Goal: Transaction & Acquisition: Purchase product/service

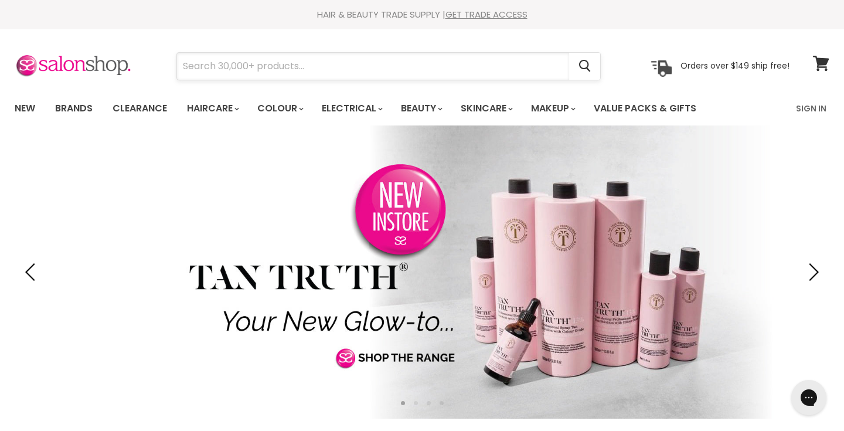
click at [392, 72] on input "Search" at bounding box center [373, 66] width 392 height 27
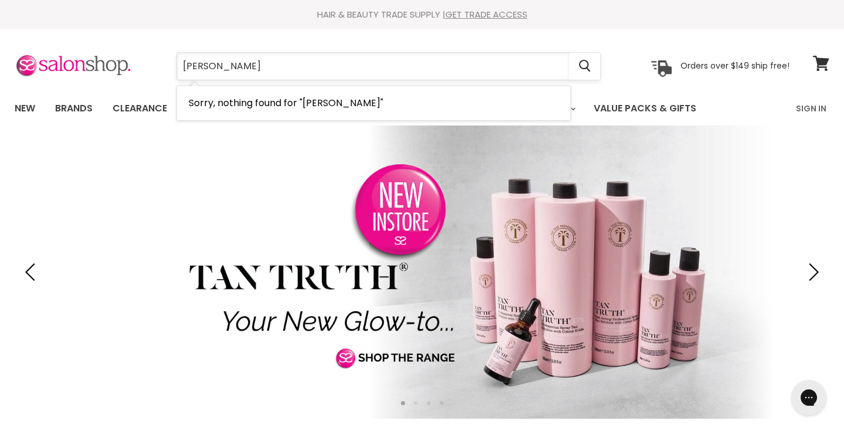
type input "parr"
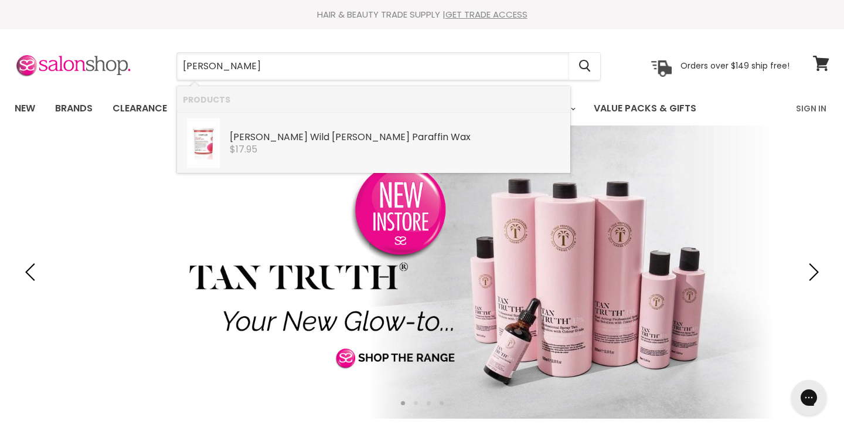
click at [340, 149] on div "$17.95" at bounding box center [397, 149] width 335 height 11
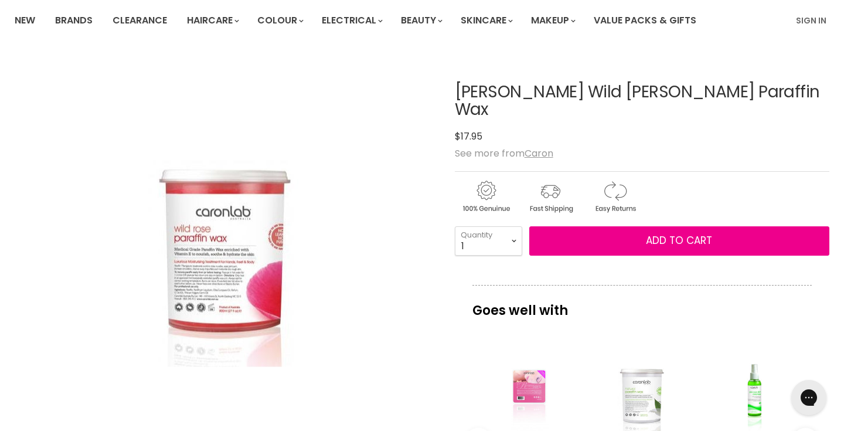
scroll to position [90, 0]
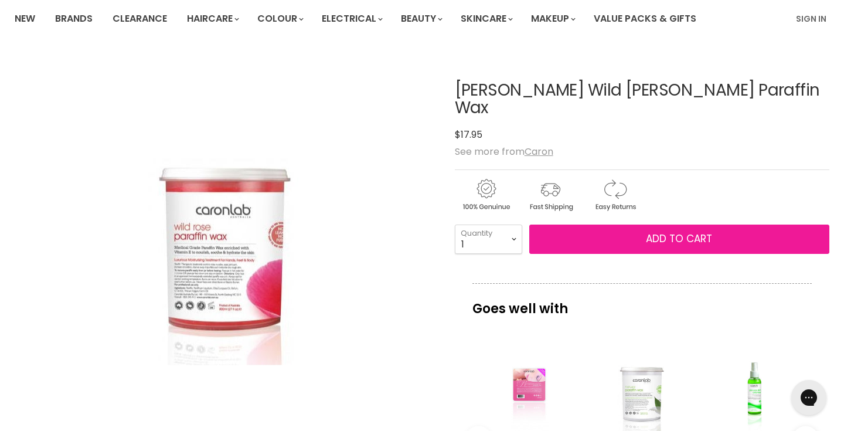
click at [678, 233] on button "Add to cart" at bounding box center [679, 239] width 300 height 29
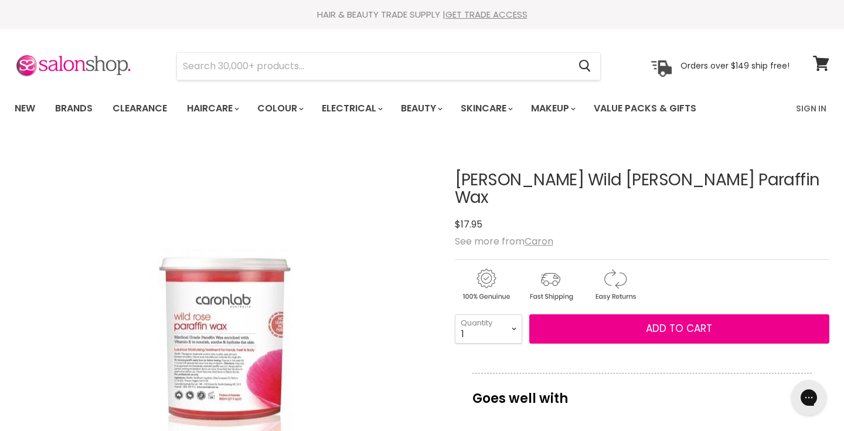
scroll to position [0, 0]
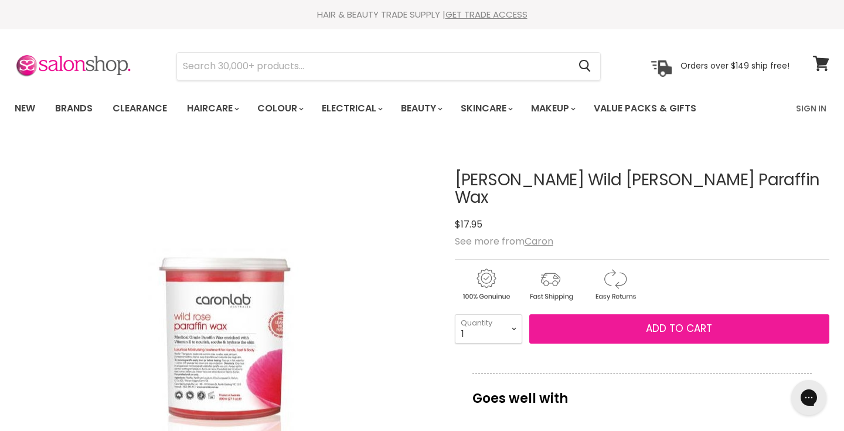
click at [644, 318] on button "Add to cart" at bounding box center [679, 328] width 300 height 29
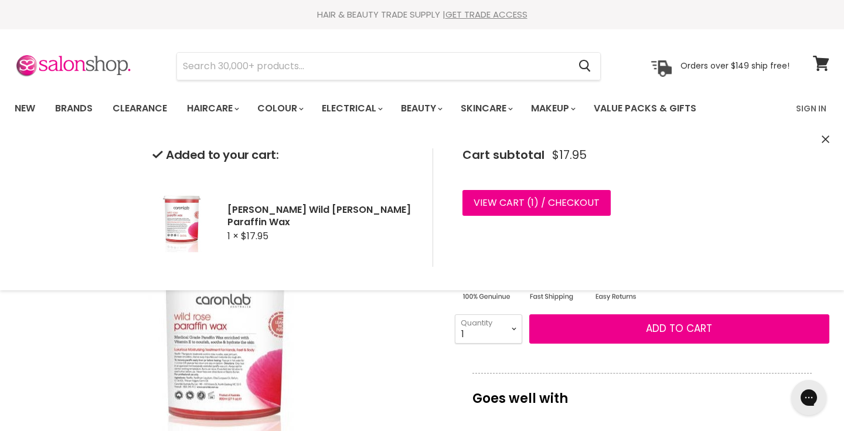
click at [826, 138] on icon "Close" at bounding box center [826, 139] width 8 height 8
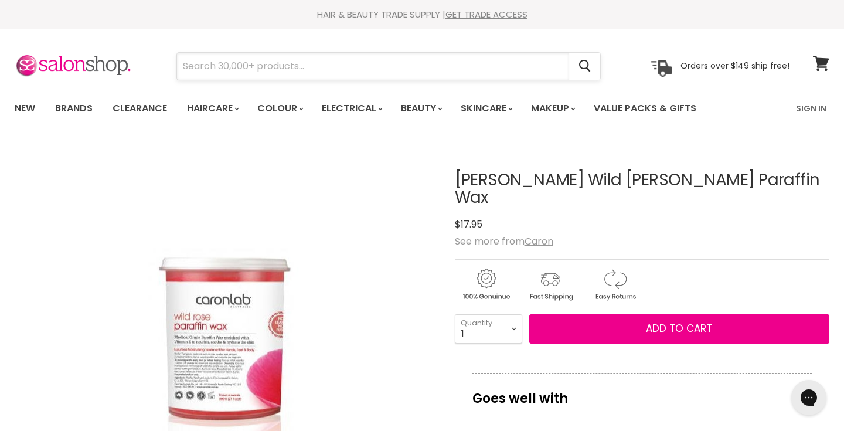
click at [301, 63] on input "Search" at bounding box center [373, 66] width 392 height 27
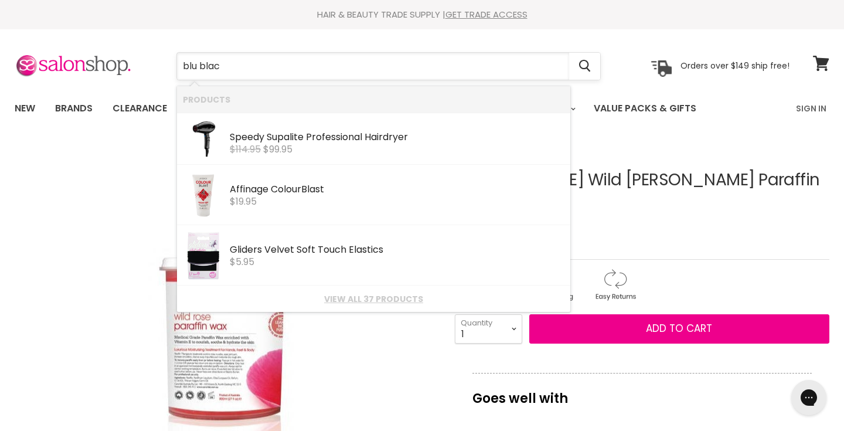
type input "[PERSON_NAME]"
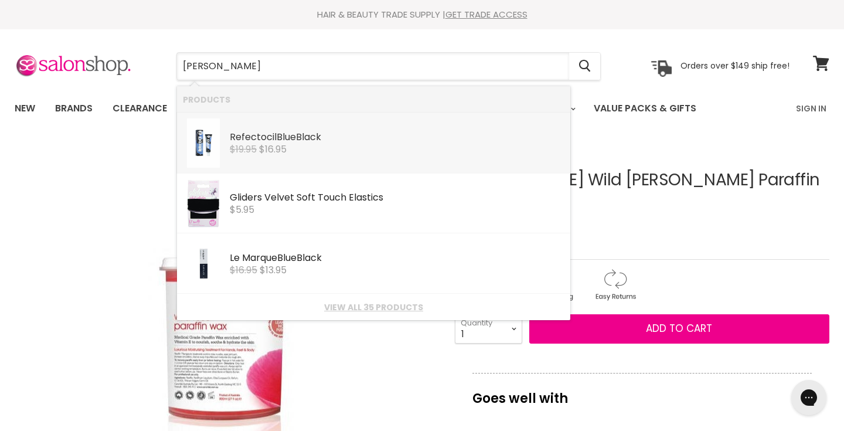
click at [273, 146] on span "$16.95" at bounding box center [273, 148] width 28 height 13
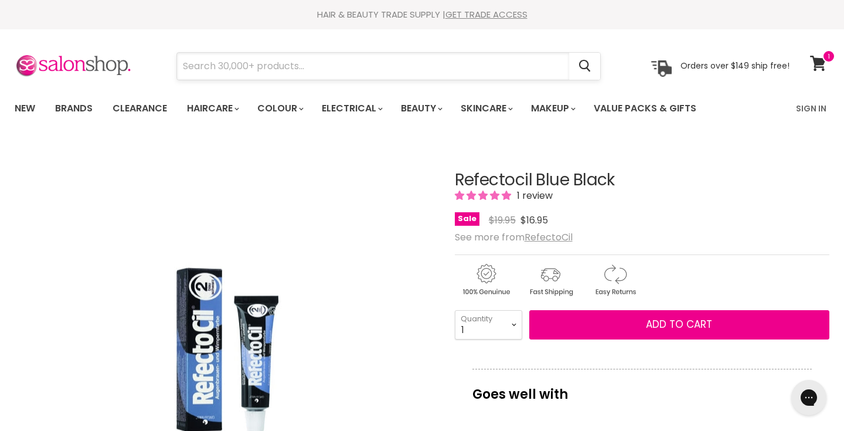
click at [283, 64] on input "Search" at bounding box center [373, 66] width 392 height 27
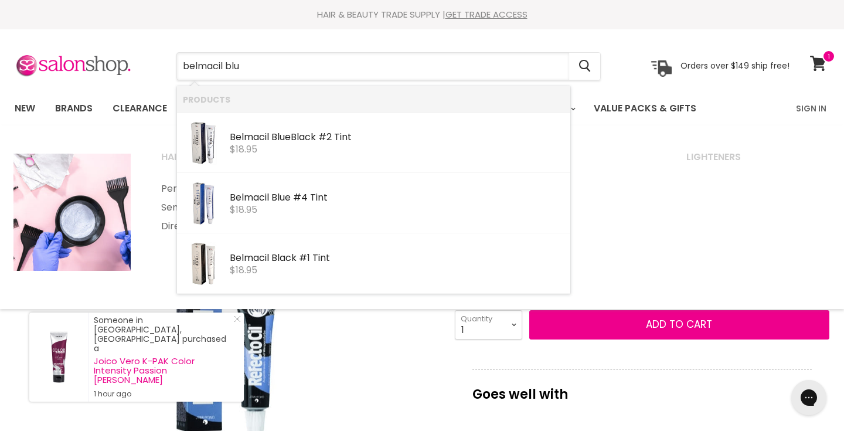
type input "belmacil blue"
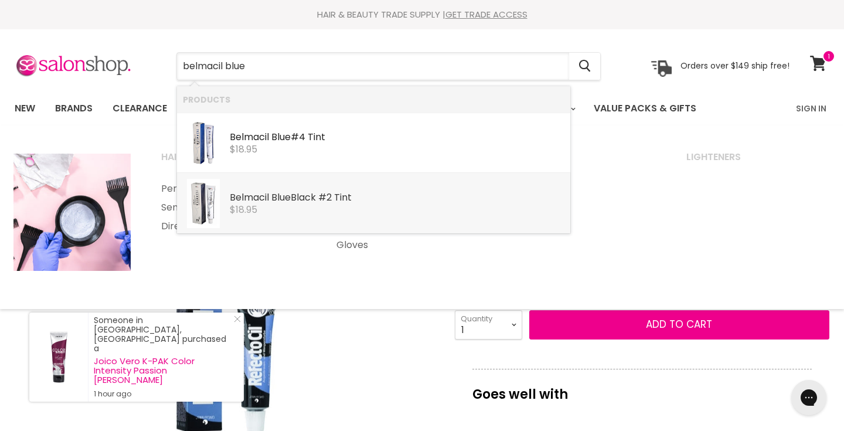
click at [312, 206] on div "$18.95" at bounding box center [397, 210] width 335 height 11
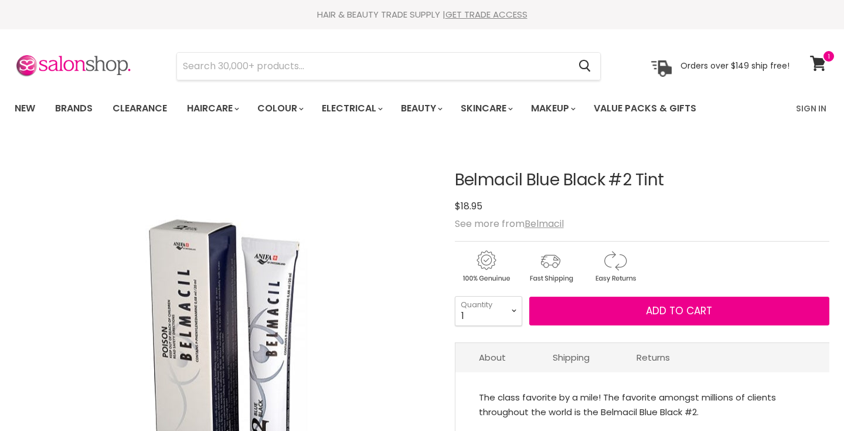
click at [653, 315] on span "Add to cart" at bounding box center [679, 311] width 66 height 14
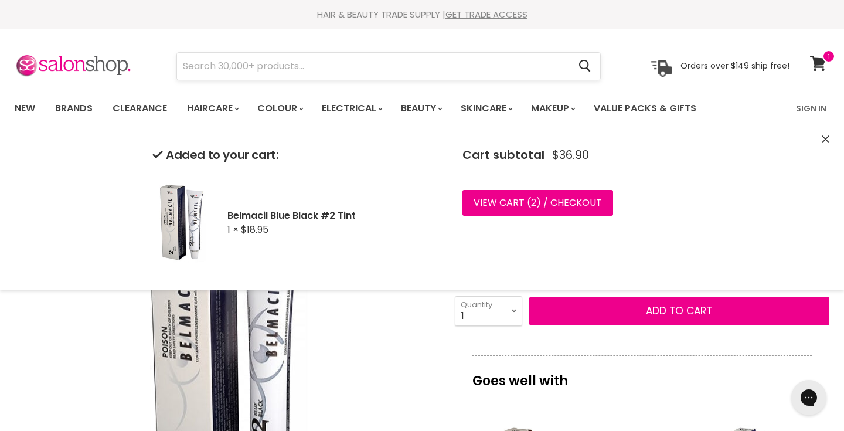
click at [477, 72] on input "Search" at bounding box center [373, 66] width 392 height 27
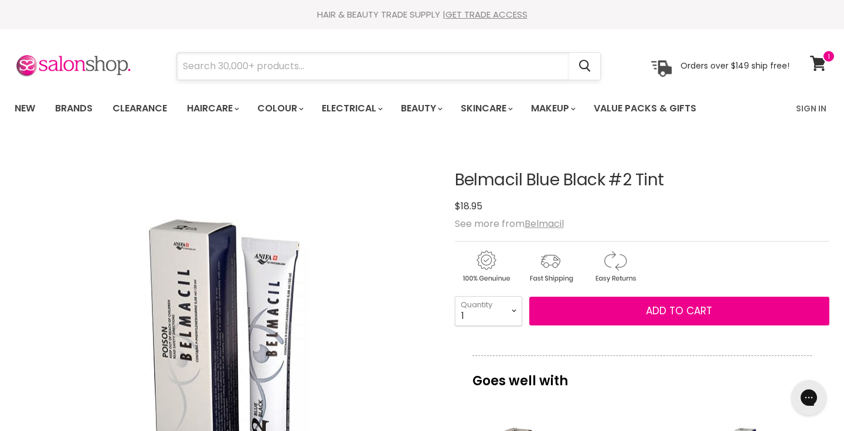
click at [257, 69] on input "Search" at bounding box center [373, 66] width 392 height 27
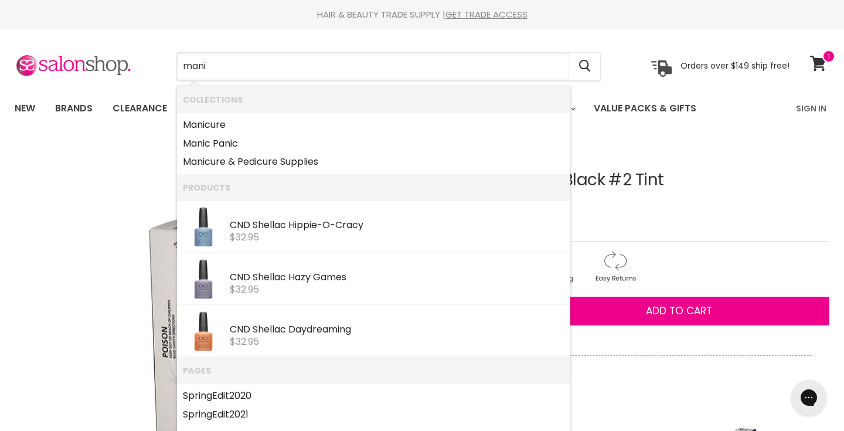
type input "manif"
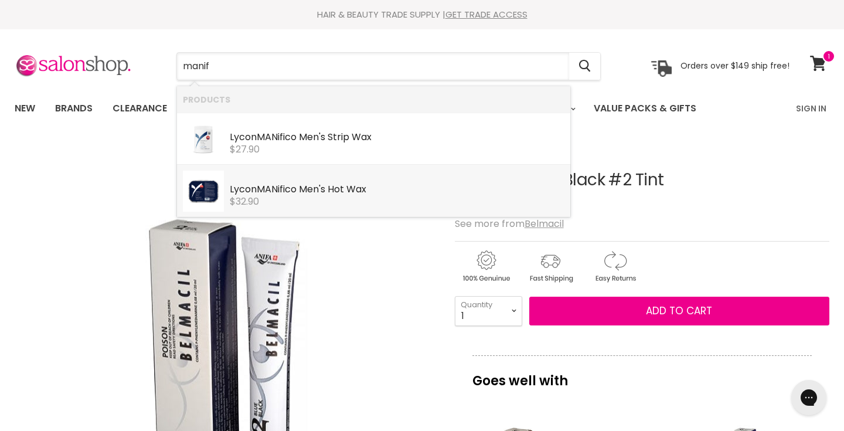
click at [335, 167] on li "Lycon MANif ico Men's Hot Wax Lycon $32.90" at bounding box center [373, 191] width 393 height 52
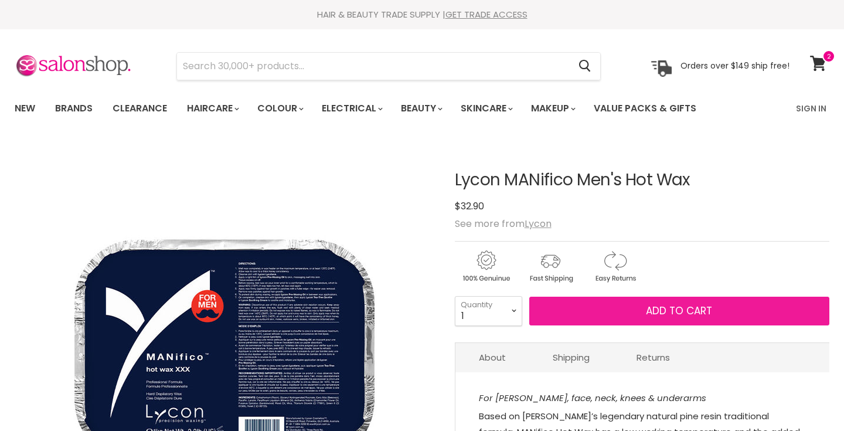
click at [642, 309] on button "Add to cart" at bounding box center [679, 311] width 300 height 29
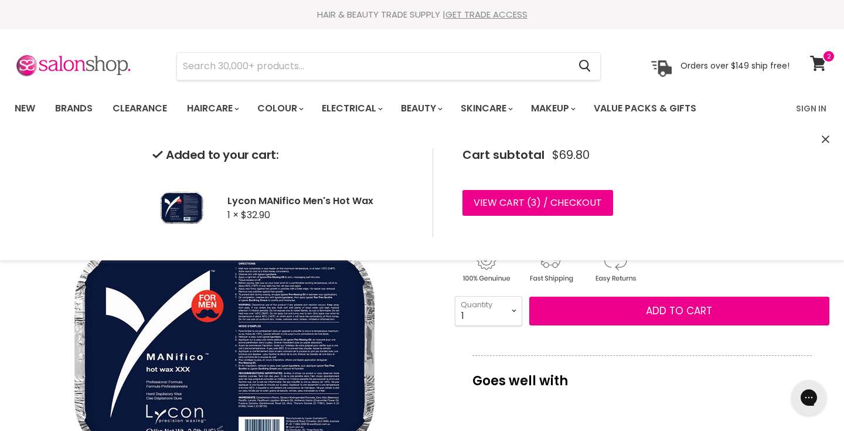
click at [825, 140] on icon "Close" at bounding box center [826, 139] width 8 height 8
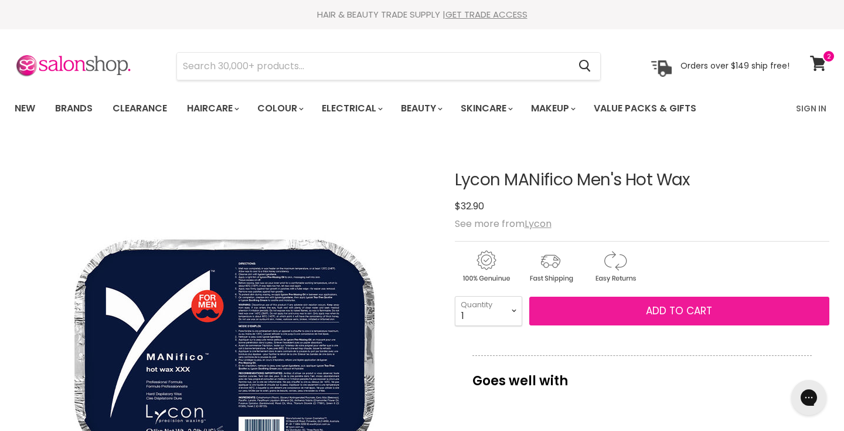
click at [666, 302] on button "Add to cart" at bounding box center [679, 311] width 300 height 29
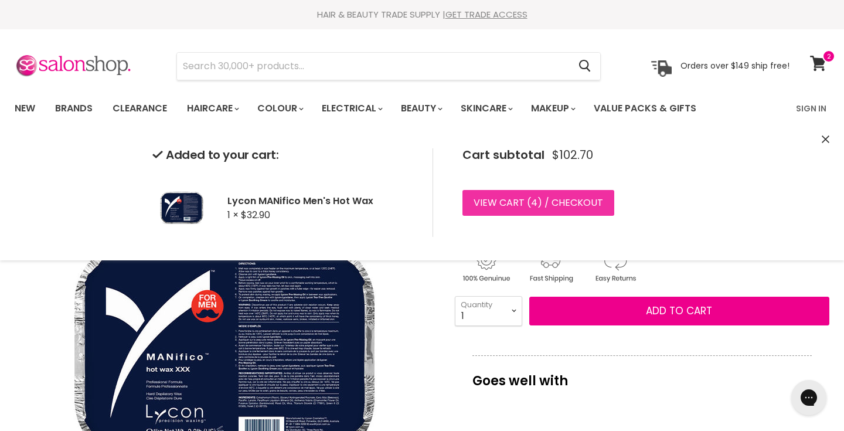
click at [570, 200] on link "View cart ( 4 ) / Checkout" at bounding box center [539, 203] width 152 height 26
